Goal: Navigation & Orientation: Go to known website

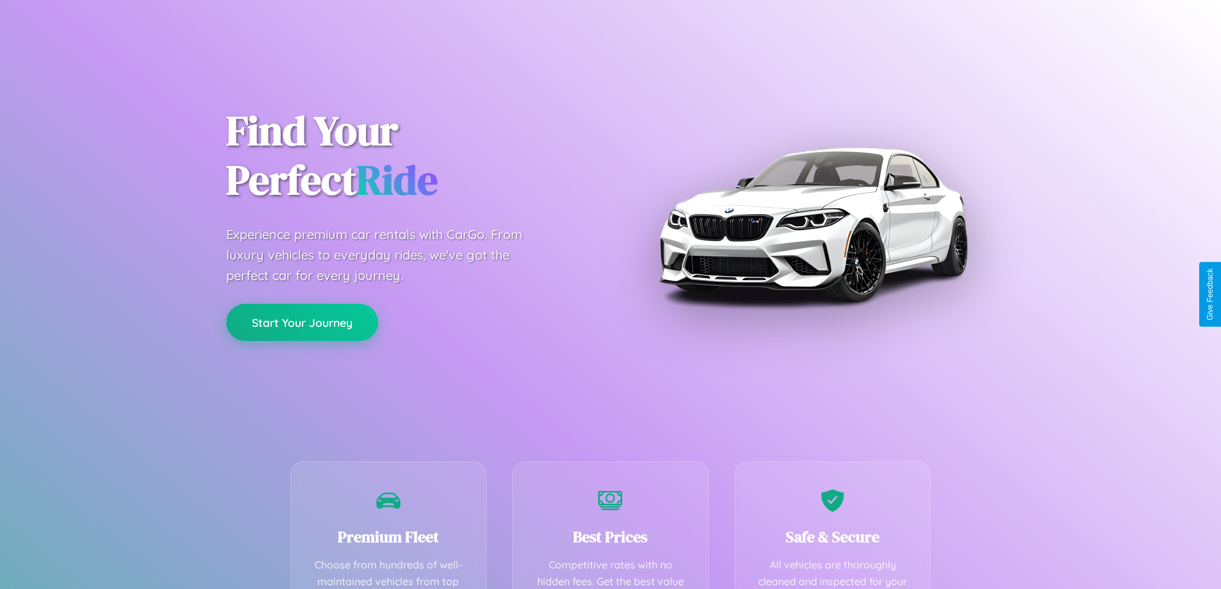
click at [302, 322] on button "Start Your Journey" at bounding box center [302, 322] width 152 height 37
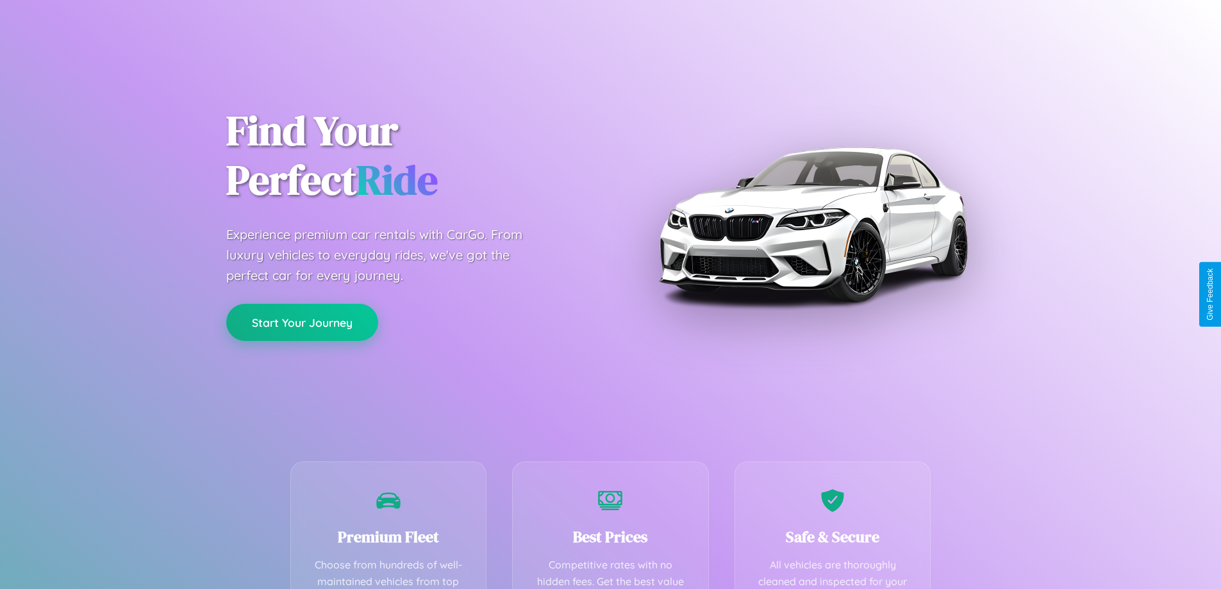
click at [302, 322] on button "Start Your Journey" at bounding box center [302, 322] width 152 height 37
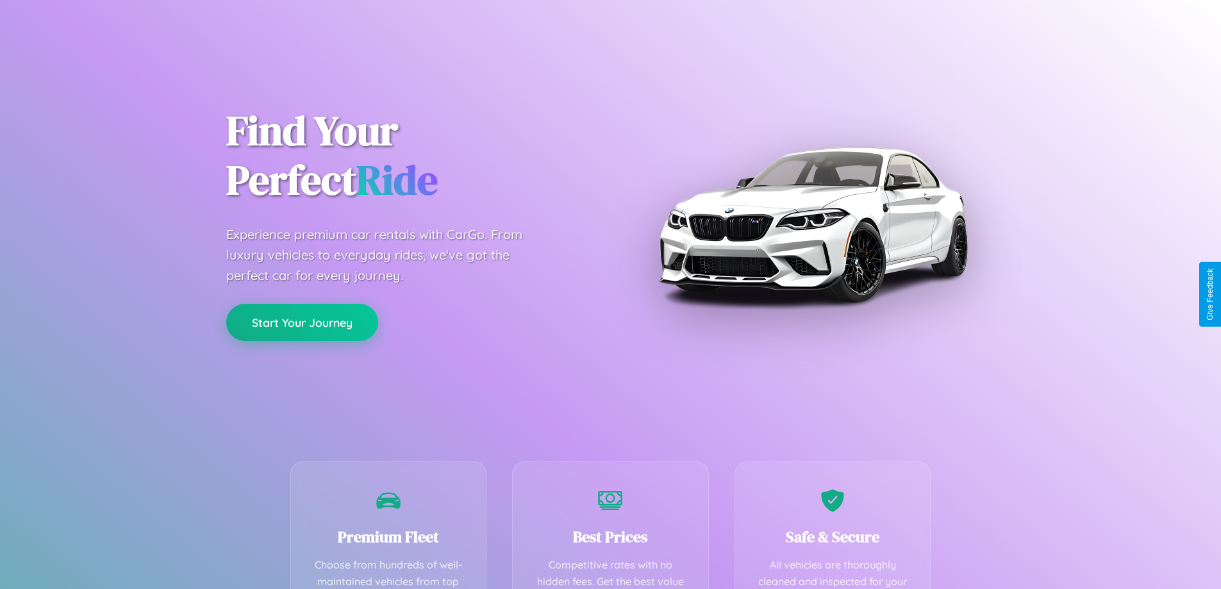
click at [302, 322] on button "Start Your Journey" at bounding box center [302, 322] width 152 height 37
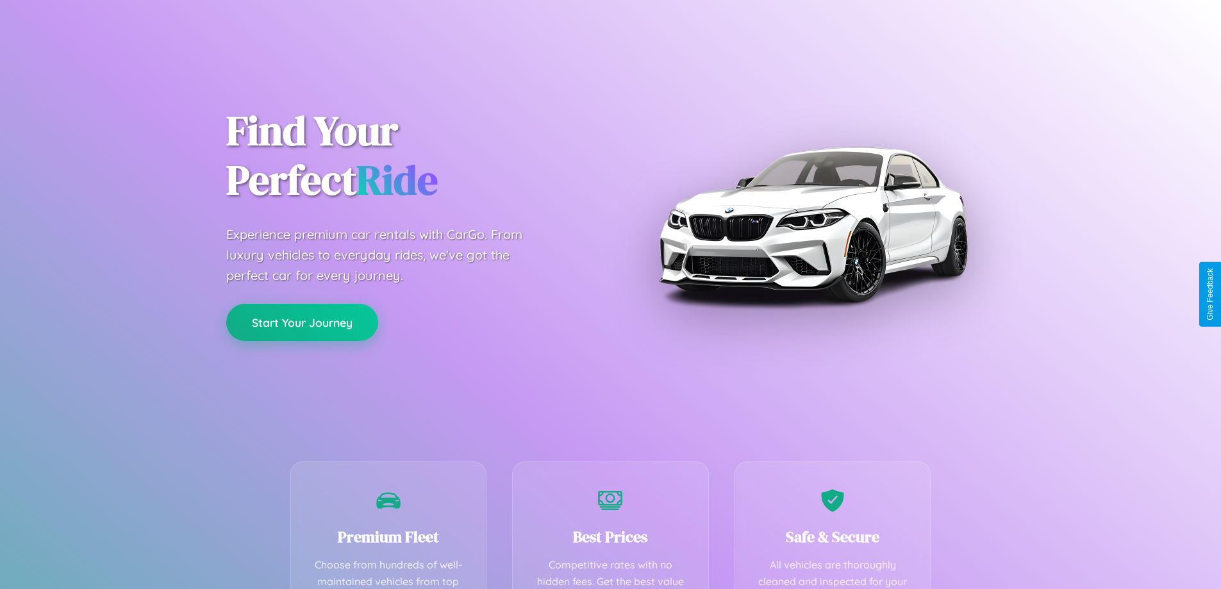
click at [302, 322] on button "Start Your Journey" at bounding box center [302, 322] width 152 height 37
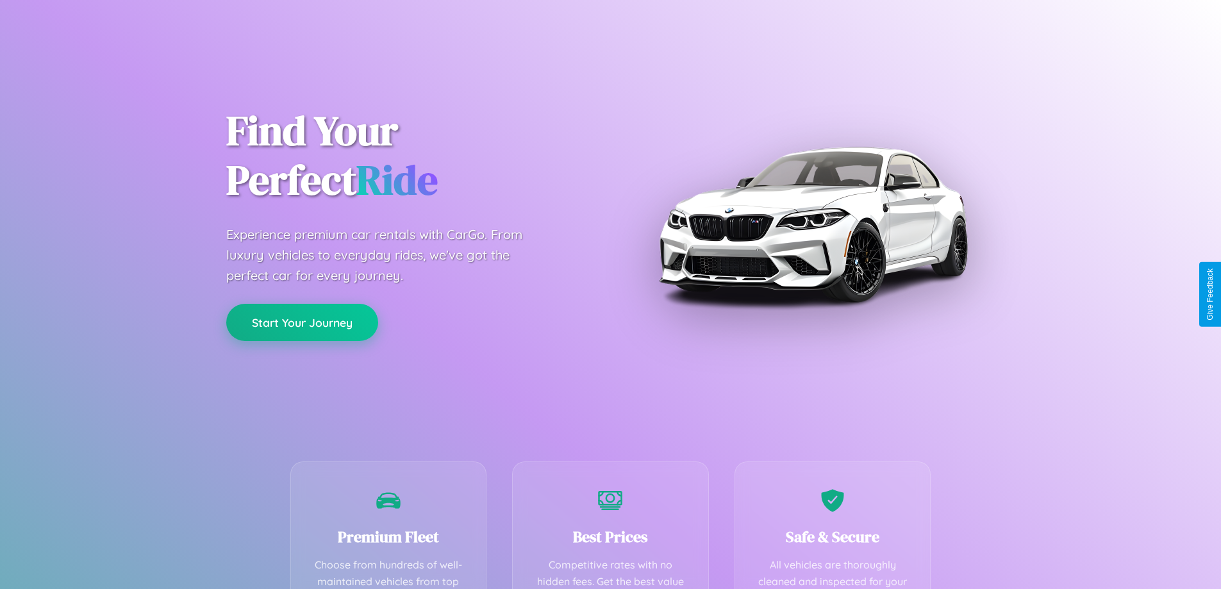
click at [302, 322] on button "Start Your Journey" at bounding box center [302, 322] width 152 height 37
